Goal: Information Seeking & Learning: Learn about a topic

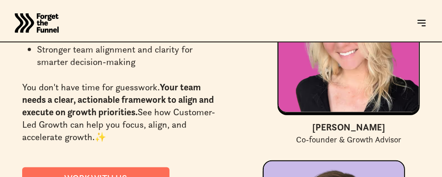
scroll to position [3694, 0]
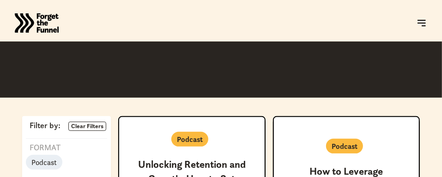
scroll to position [51, 0]
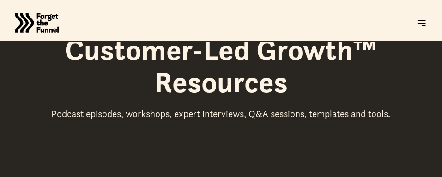
drag, startPoint x: 241, startPoint y: 77, endPoint x: 244, endPoint y: 86, distance: 9.7
click at [241, 78] on h1 "Customer-Led Growth™ Resources" at bounding box center [221, 66] width 398 height 65
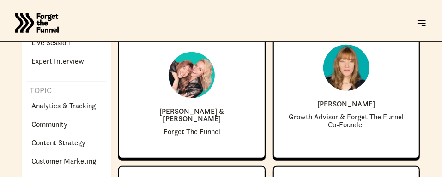
scroll to position [0, 0]
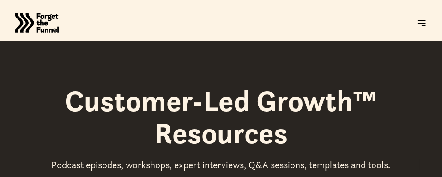
click at [41, 14] on img "home" at bounding box center [37, 23] width 44 height 37
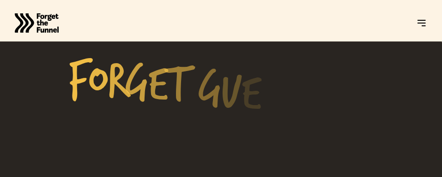
scroll to position [1027, 0]
